Goal: Task Accomplishment & Management: Complete application form

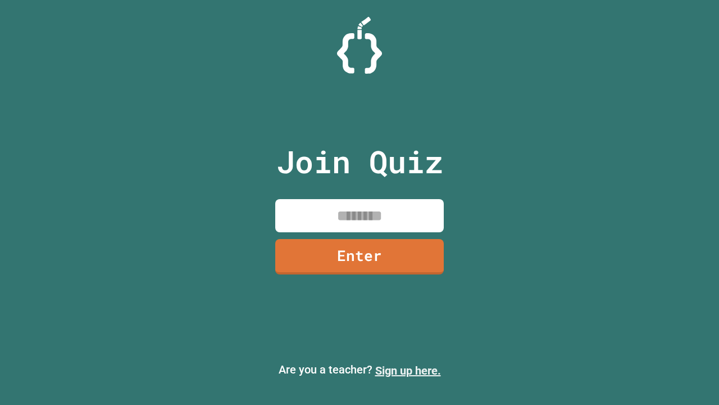
click at [408, 370] on link "Sign up here." at bounding box center [408, 370] width 66 height 13
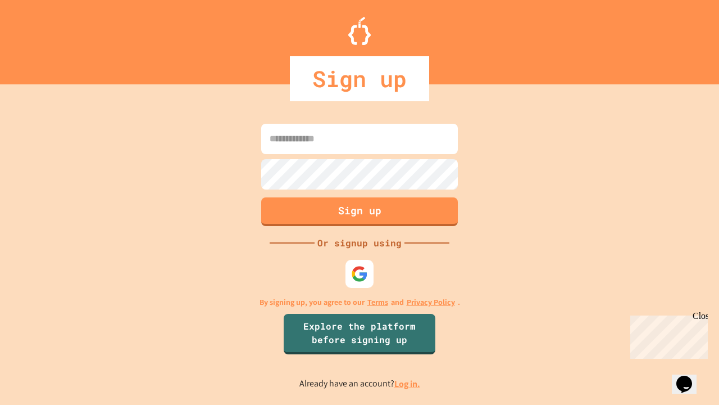
click at [408, 383] on link "Log in." at bounding box center [407, 384] width 26 height 12
